Goal: Task Accomplishment & Management: Manage account settings

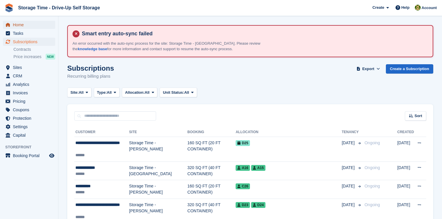
click at [24, 24] on span "Home" at bounding box center [30, 25] width 35 height 8
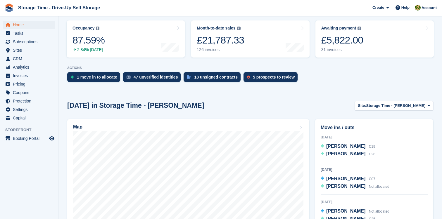
scroll to position [114, 0]
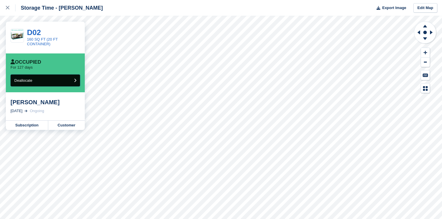
click at [54, 81] on button "Deallocate" at bounding box center [46, 81] width 70 height 12
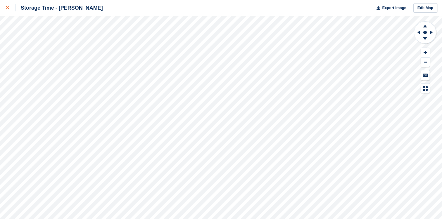
click at [4, 10] on link at bounding box center [7, 8] width 15 height 16
